Goal: Information Seeking & Learning: Learn about a topic

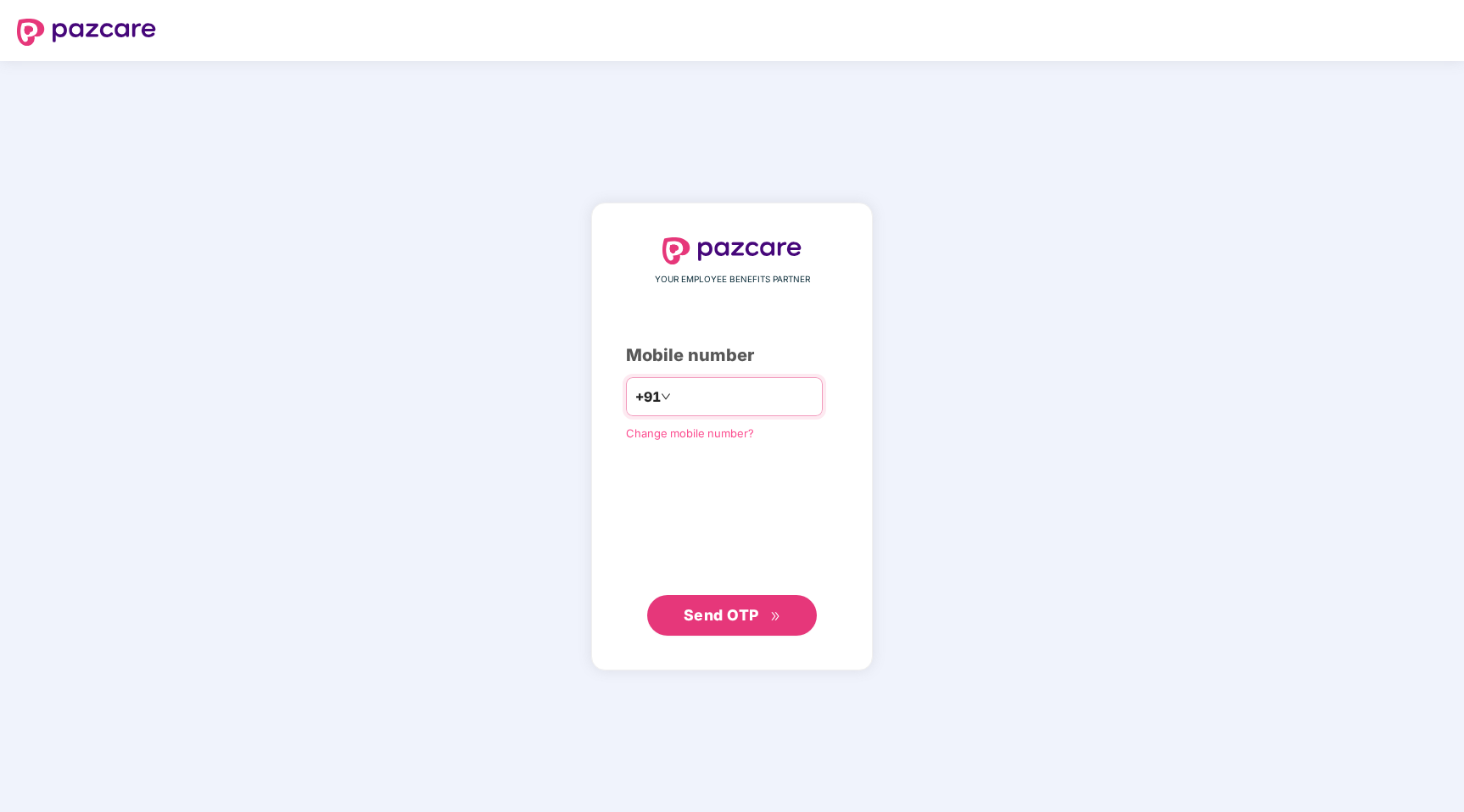
click at [784, 403] on input "**********" at bounding box center [744, 396] width 139 height 27
type input "**********"
click at [768, 618] on span "Send OTP" at bounding box center [732, 615] width 98 height 23
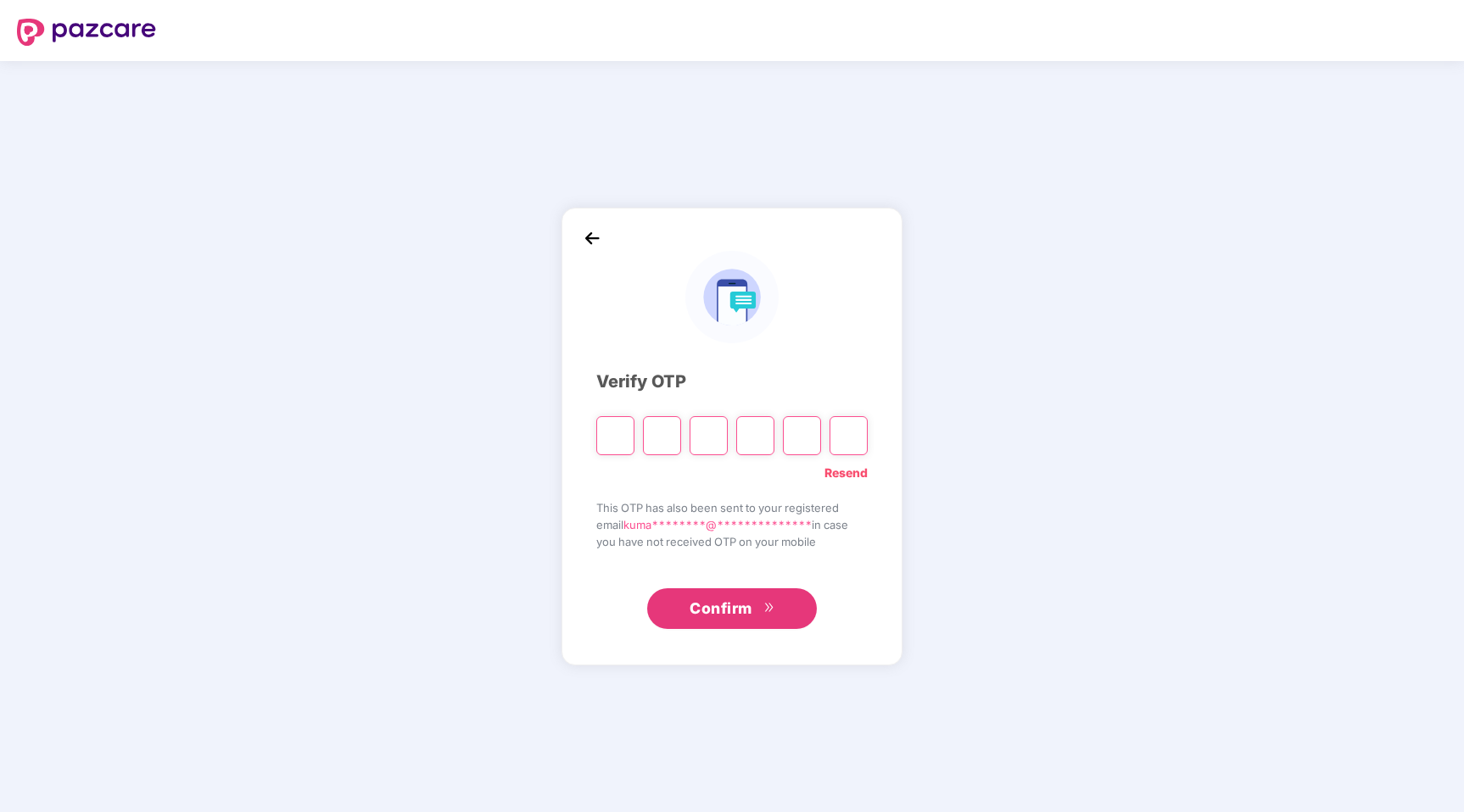
type input "*"
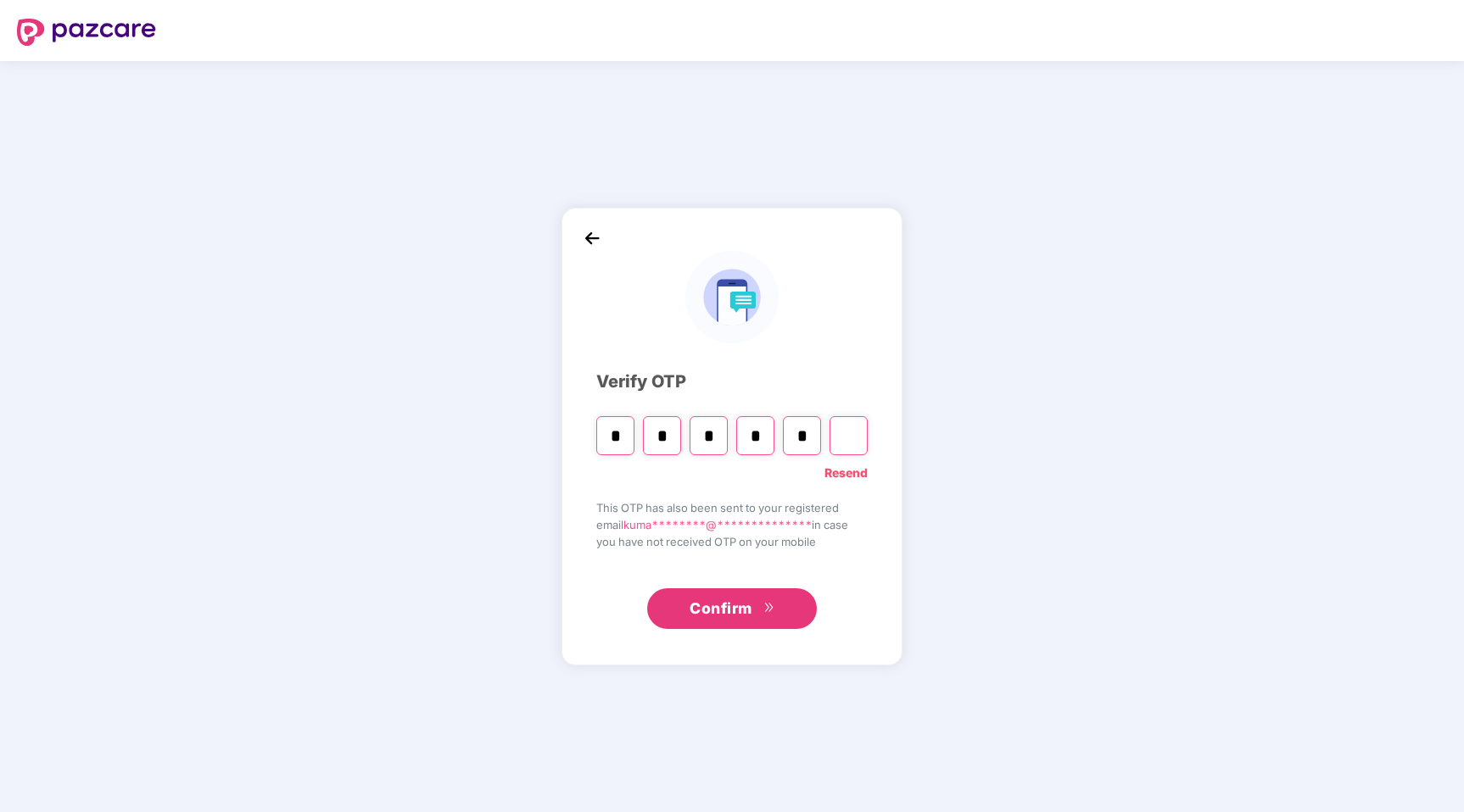
type input "*"
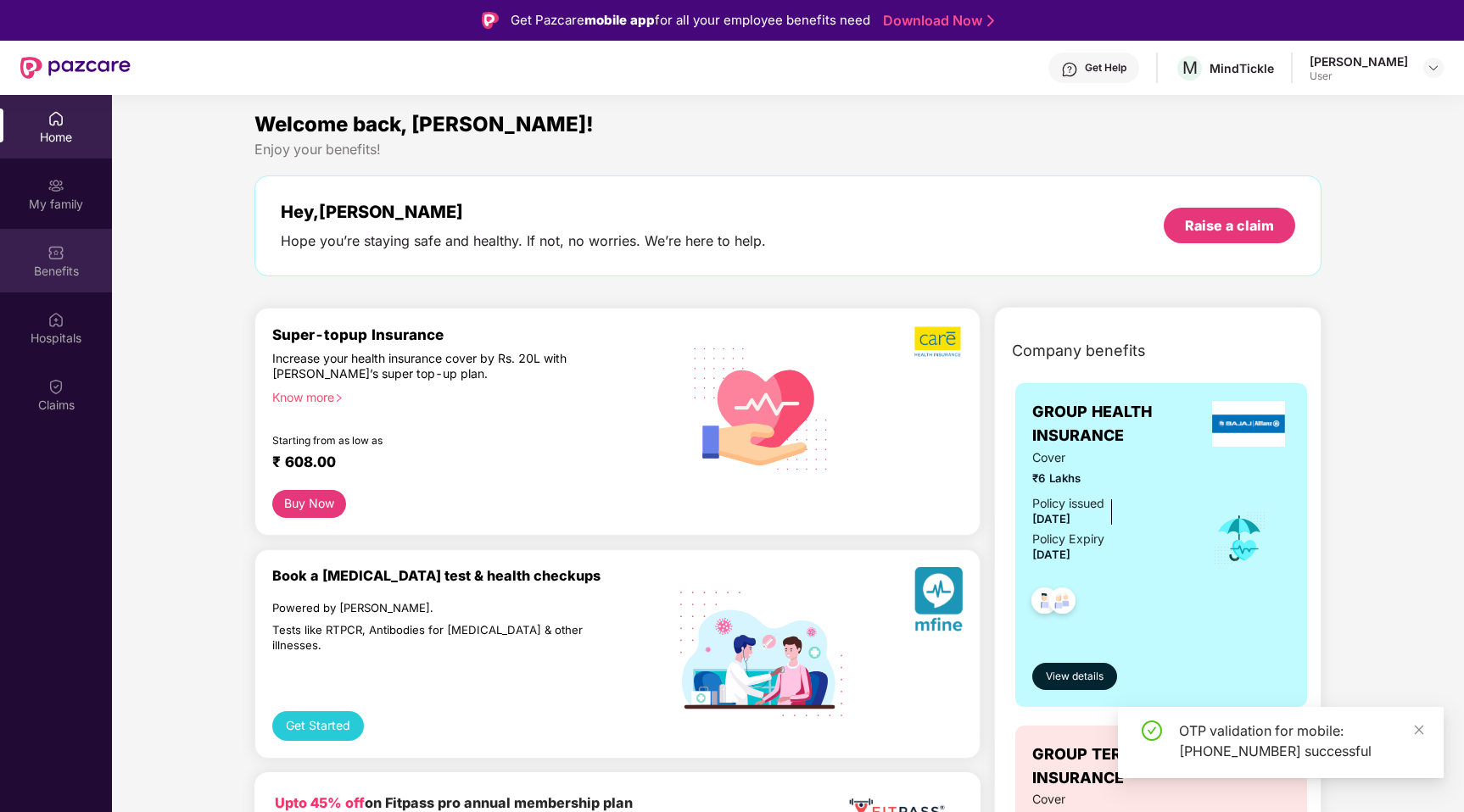
click at [74, 269] on div "Benefits" at bounding box center [55, 272] width 112 height 17
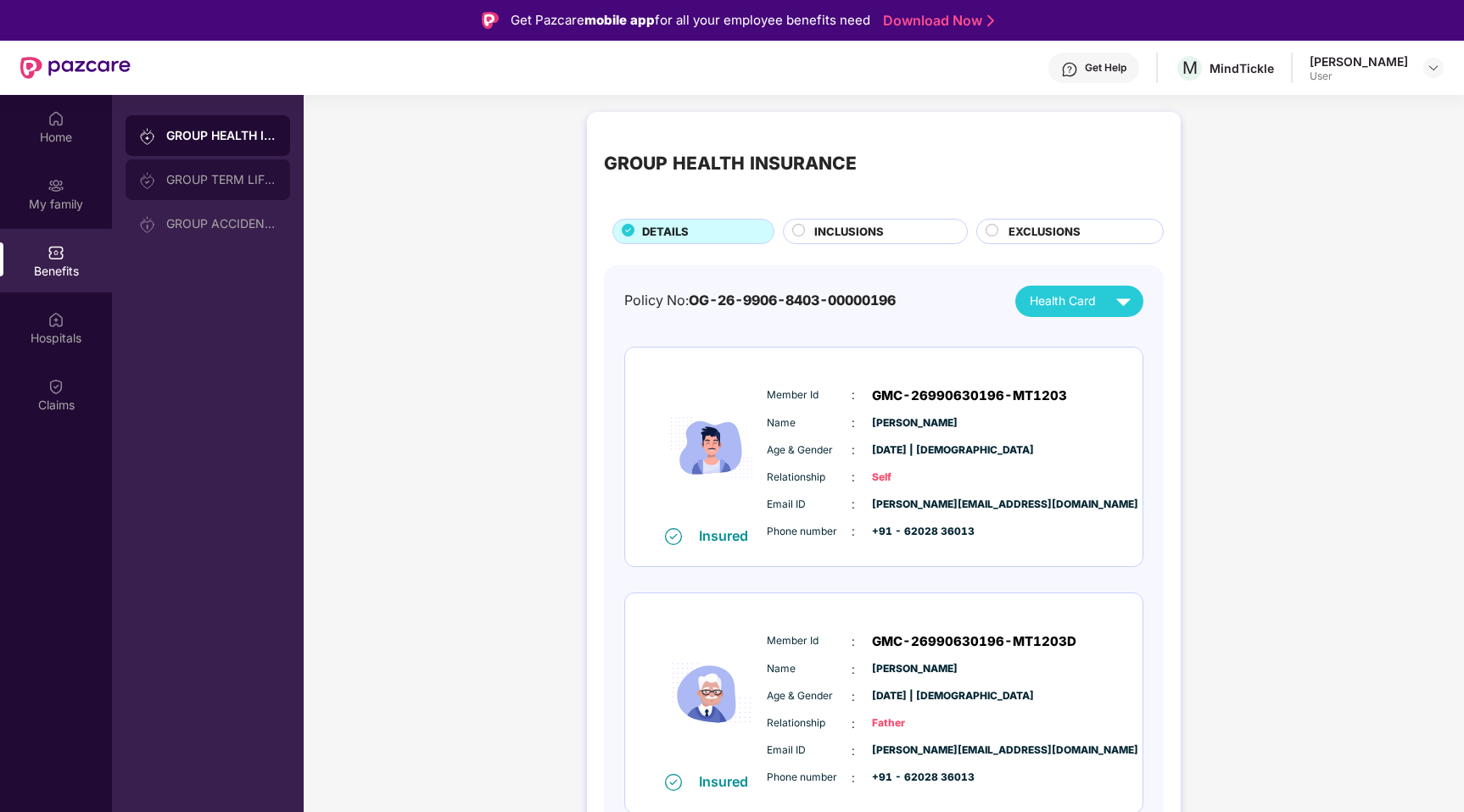
click at [238, 167] on div "GROUP TERM LIFE INSURANCE" at bounding box center [208, 179] width 164 height 41
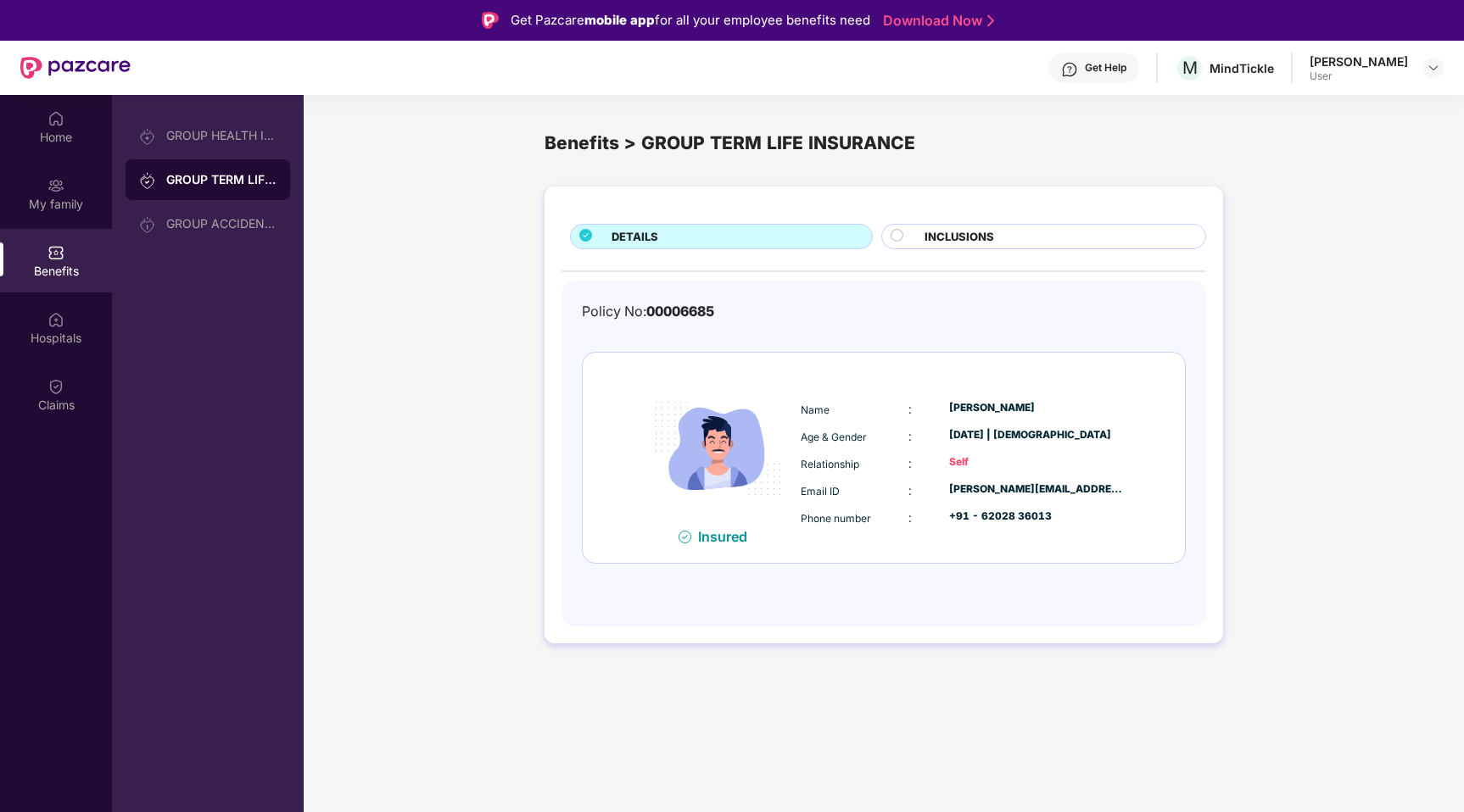
click at [931, 235] on span "INCLUSIONS" at bounding box center [959, 237] width 69 height 18
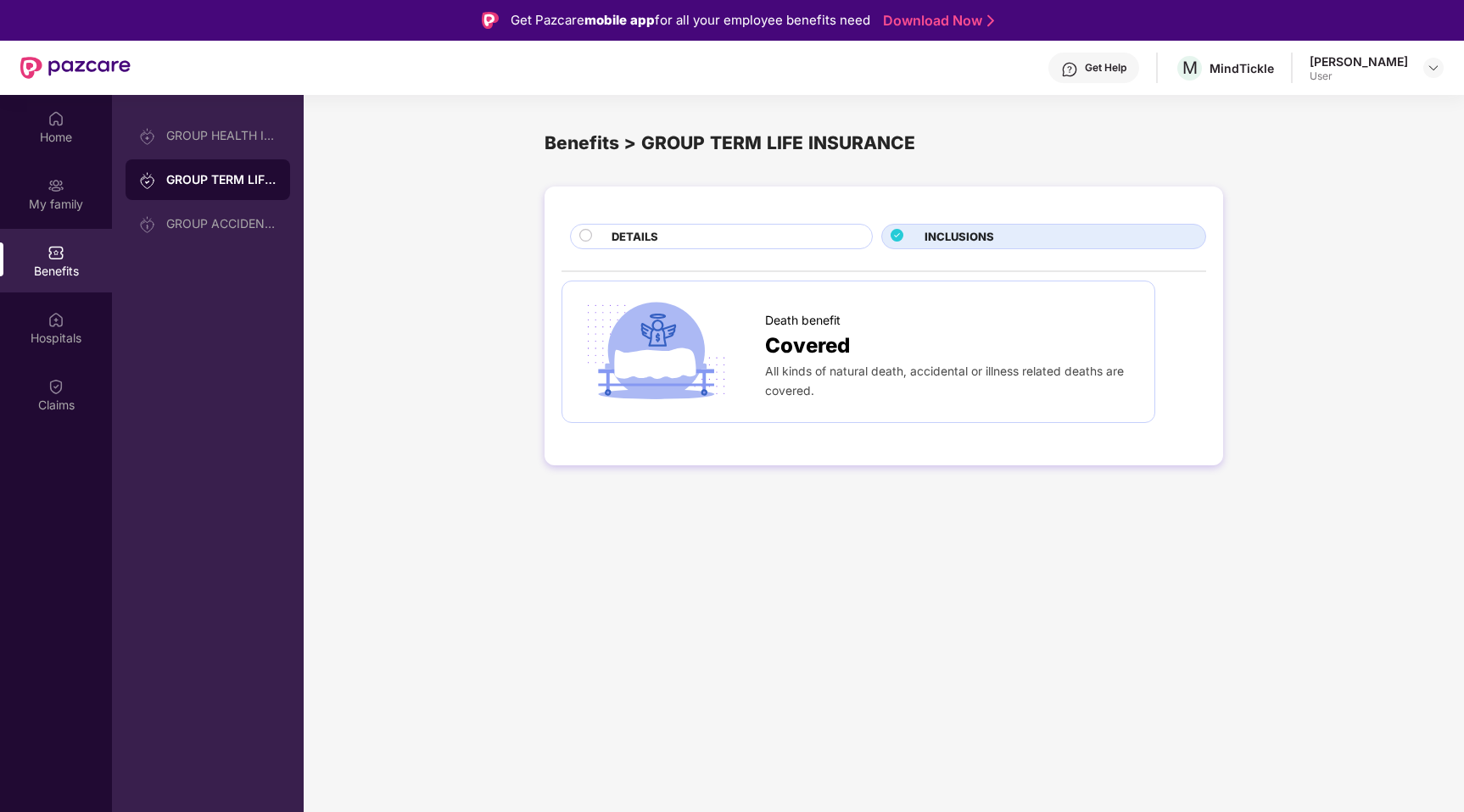
click at [747, 230] on div "DETAILS" at bounding box center [733, 239] width 261 height 21
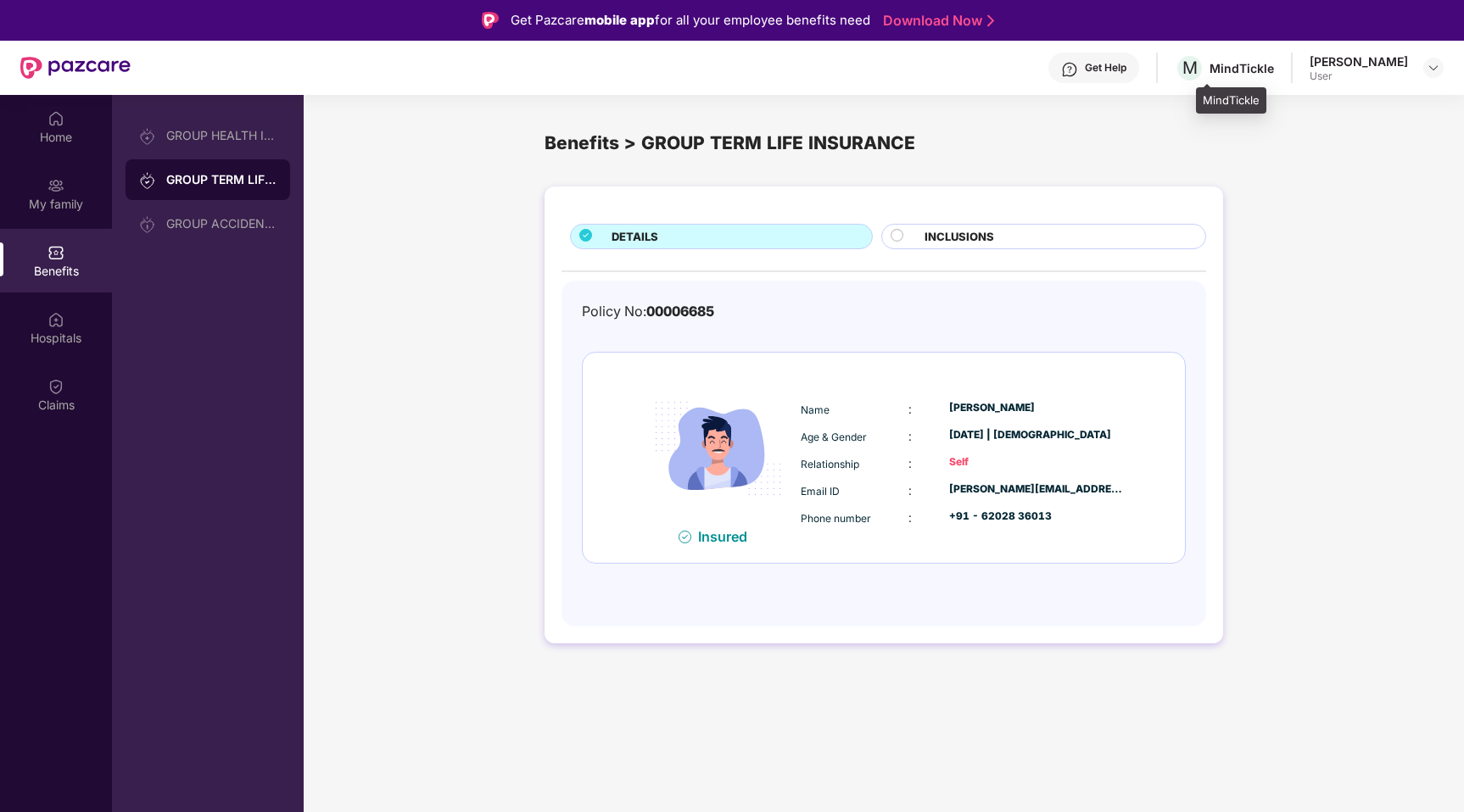
click at [1258, 74] on div "MindTickle" at bounding box center [1241, 68] width 64 height 16
click at [1340, 80] on div "User" at bounding box center [1359, 76] width 99 height 14
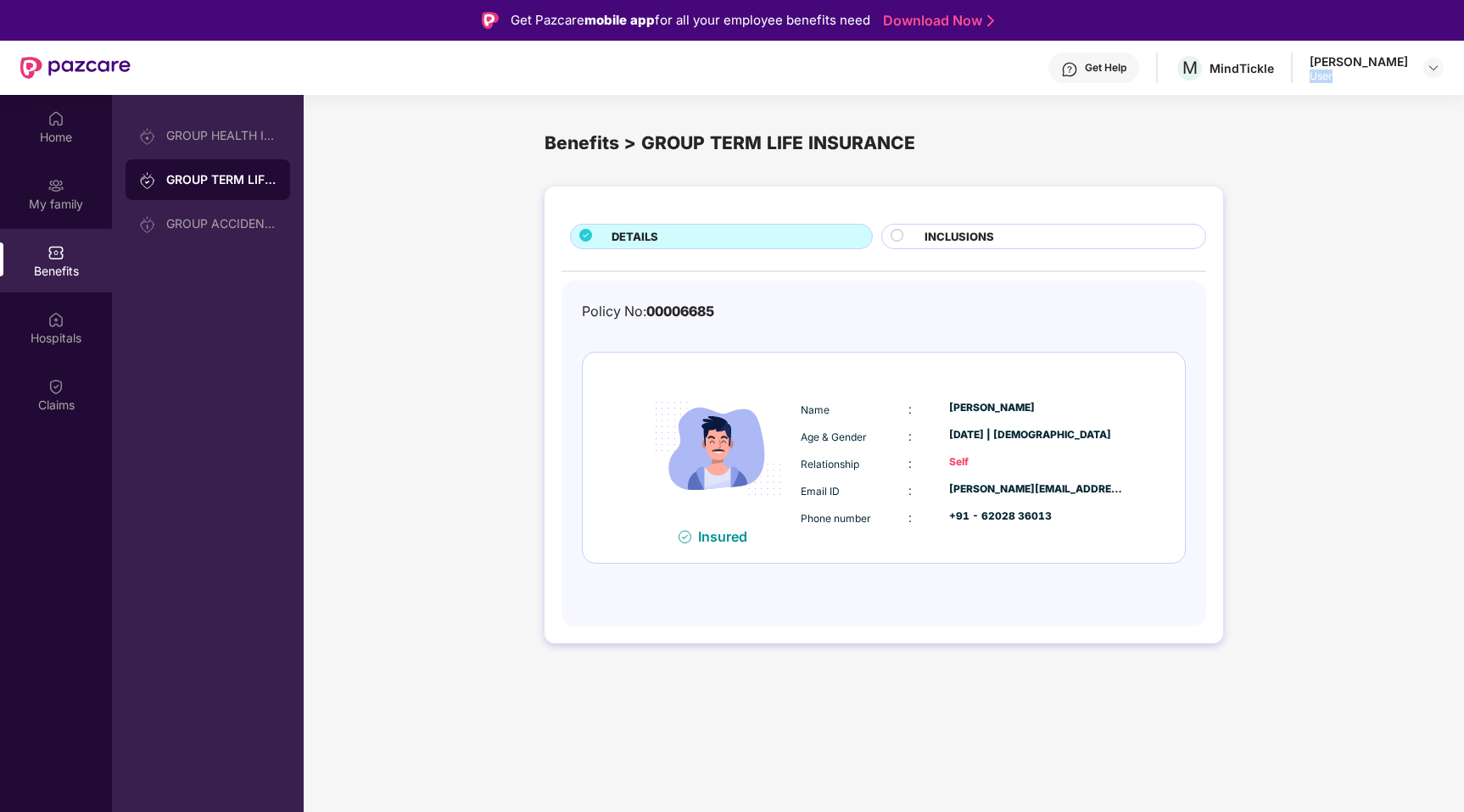
click at [1340, 80] on div "User" at bounding box center [1359, 76] width 99 height 14
click at [1429, 66] on img at bounding box center [1434, 68] width 14 height 14
click at [1326, 461] on div "DETAILS INCLUSIONS Policy No: 00006685 Insured Name : [PERSON_NAME] Age & Gende…" at bounding box center [884, 423] width 1160 height 491
click at [253, 225] on div "GROUP ACCIDENTAL INSURANCE" at bounding box center [221, 224] width 110 height 14
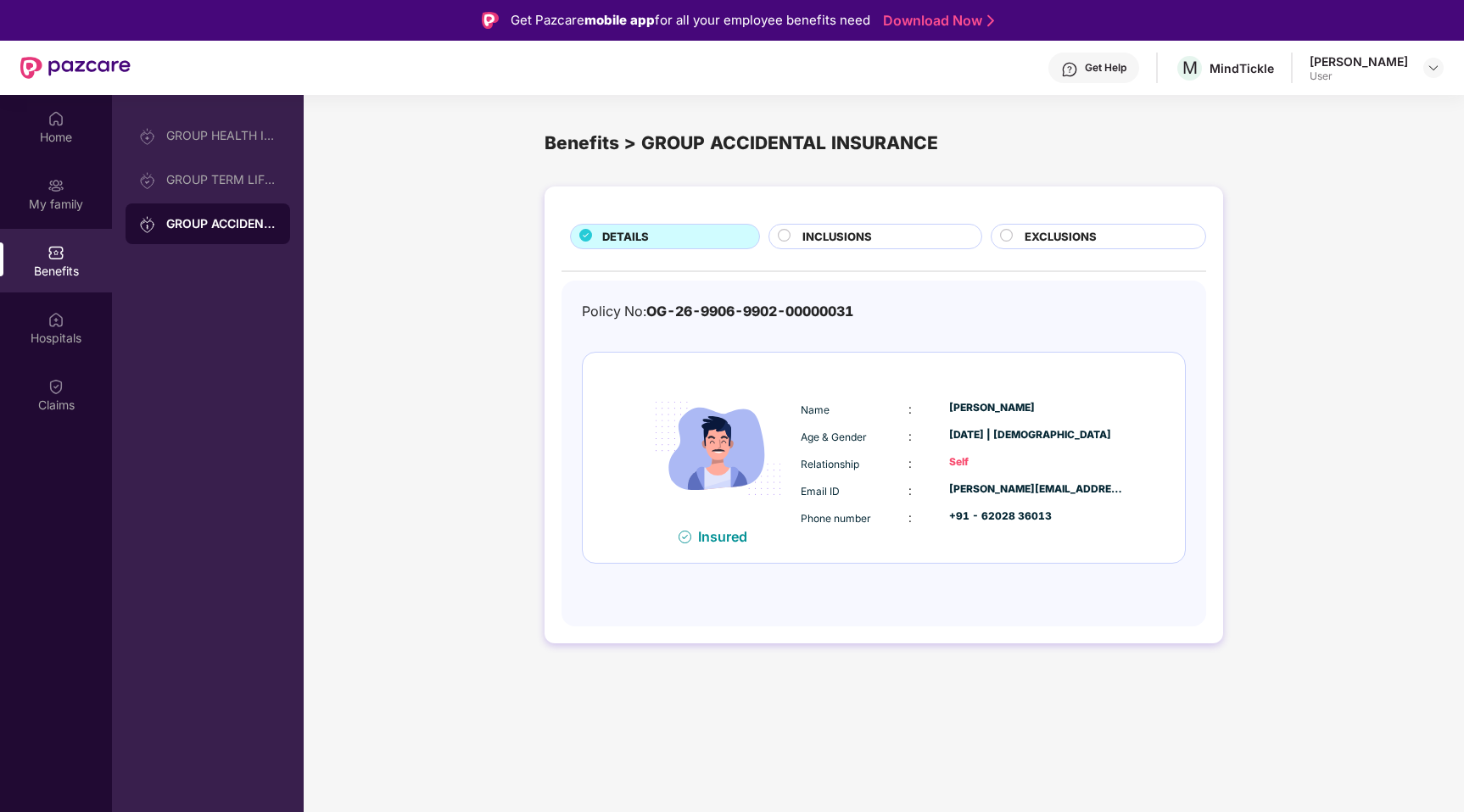
click at [884, 255] on div "DETAILS INCLUSIONS EXCLUSIONS Policy No: OG-26-9906-9902-00000031 Insured Name …" at bounding box center [884, 416] width 679 height 457
click at [905, 243] on div "INCLUSIONS" at bounding box center [883, 239] width 178 height 21
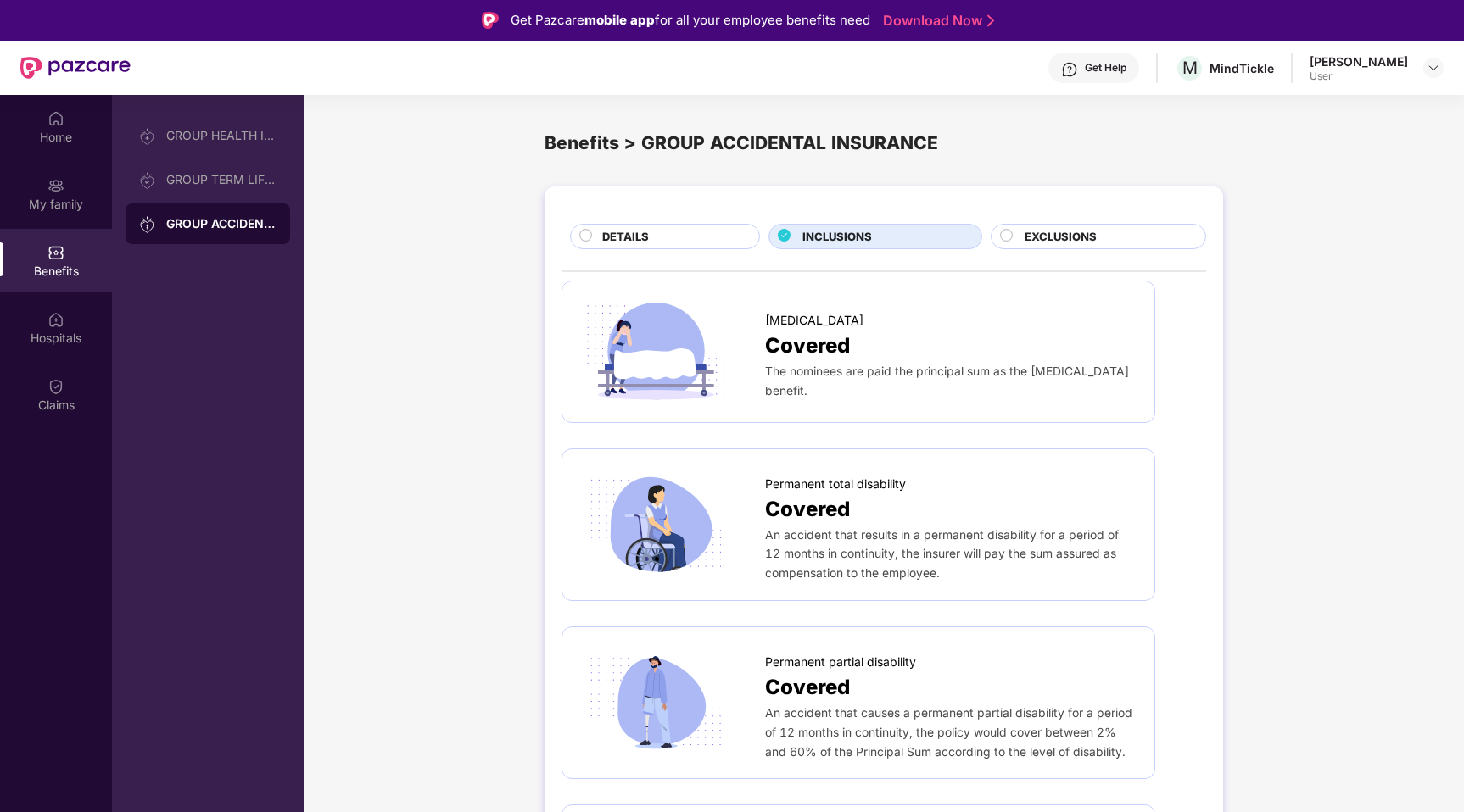
click at [1046, 231] on span "EXCLUSIONS" at bounding box center [1060, 237] width 72 height 18
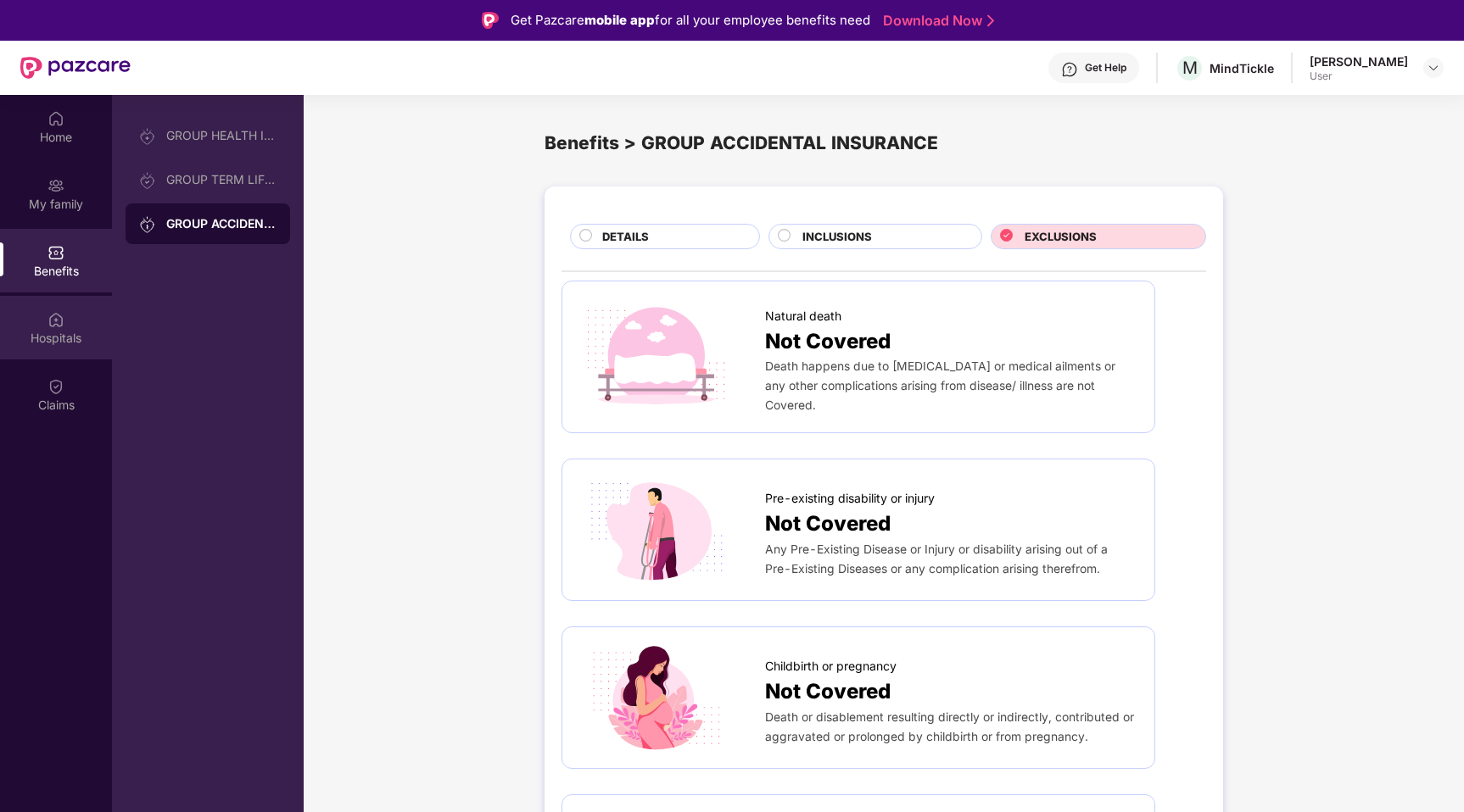
click at [71, 330] on div "Hospitals" at bounding box center [55, 338] width 112 height 17
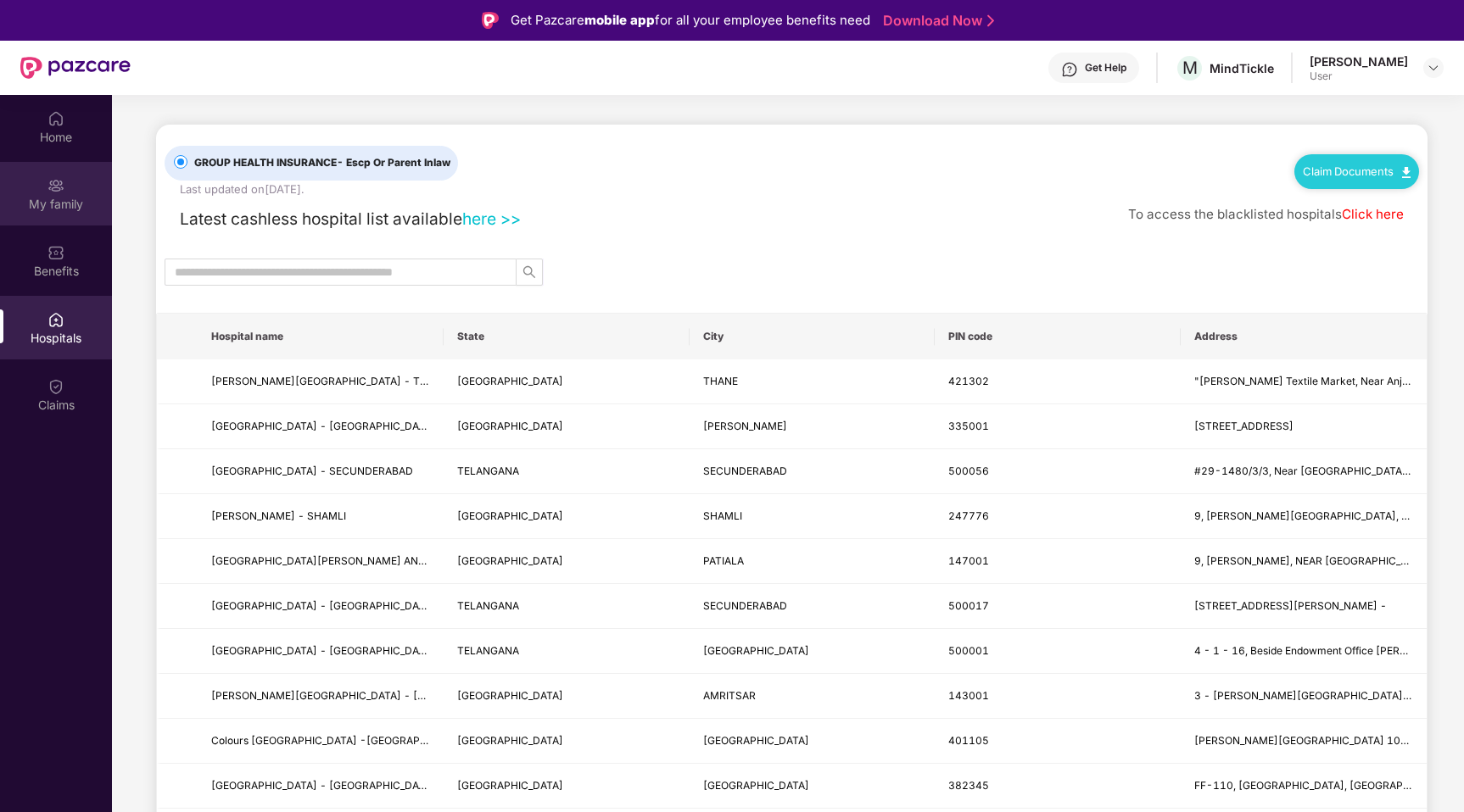
click at [74, 194] on div "My family" at bounding box center [55, 193] width 112 height 63
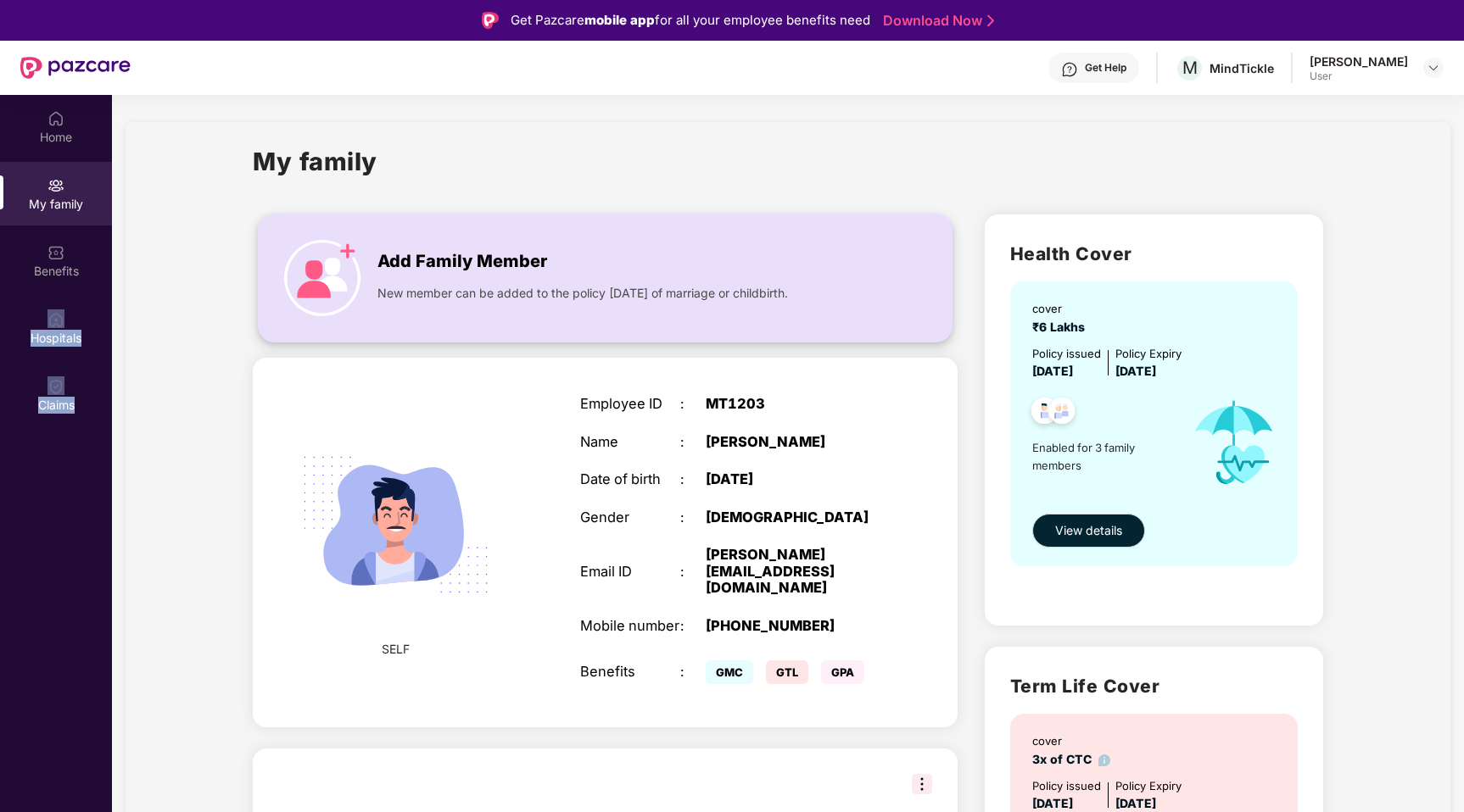
drag, startPoint x: 55, startPoint y: 283, endPoint x: 706, endPoint y: 287, distance: 651.0
click at [693, 210] on div "Home My family Benefits Hospitals Claims My family Add Family Member New member…" at bounding box center [732, 501] width 1464 height 812
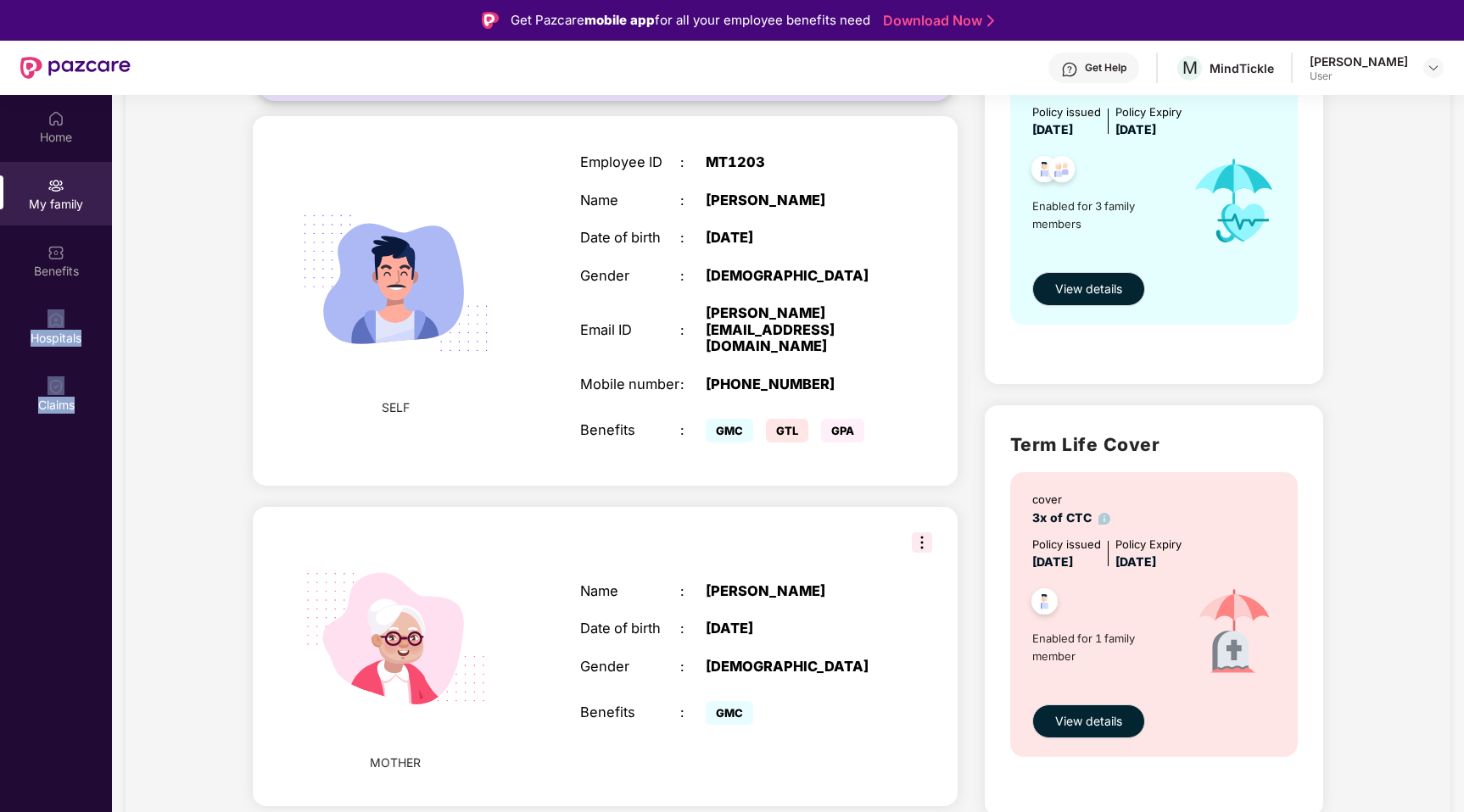
scroll to position [410, 0]
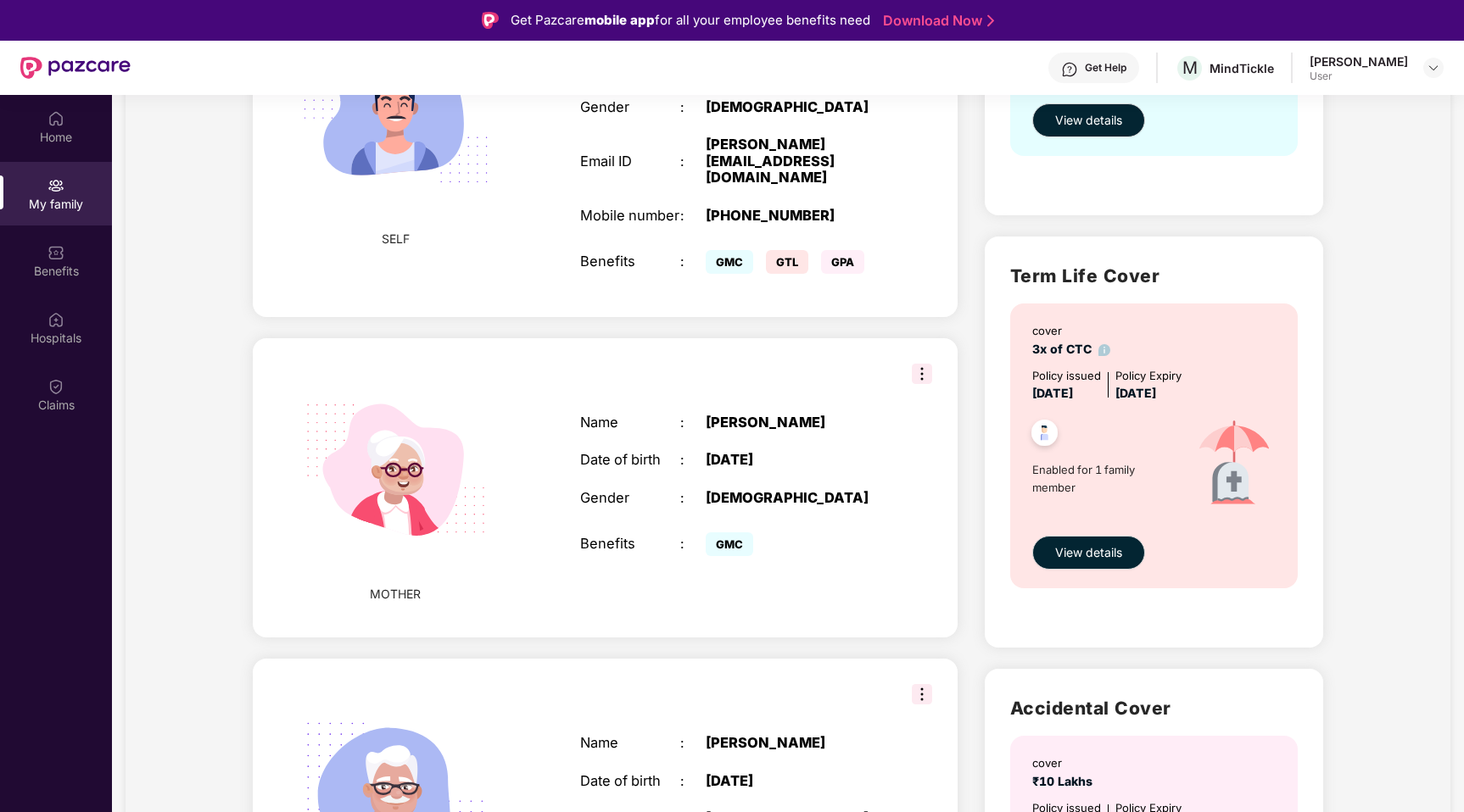
click at [1267, 399] on div "Policy issued [DATE] Policy Expiry [DATE]" at bounding box center [1155, 385] width 247 height 36
drag, startPoint x: 1033, startPoint y: 349, endPoint x: 1114, endPoint y: 349, distance: 81.0
click at [1114, 349] on div "cover 3x of CTC" at bounding box center [1155, 340] width 247 height 36
click at [1151, 380] on div "Policy Expiry" at bounding box center [1148, 376] width 66 height 18
click at [1105, 555] on span "View details" at bounding box center [1088, 553] width 67 height 19
